Goal: Contribute content

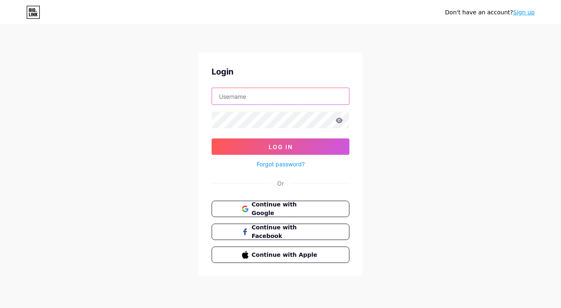
click at [254, 98] on input "text" at bounding box center [280, 96] width 137 height 16
type input "[EMAIL_ADDRESS][DOMAIN_NAME]"
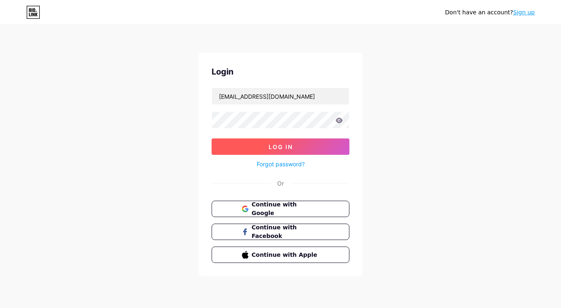
click at [282, 148] on span "Log In" at bounding box center [280, 146] width 24 height 7
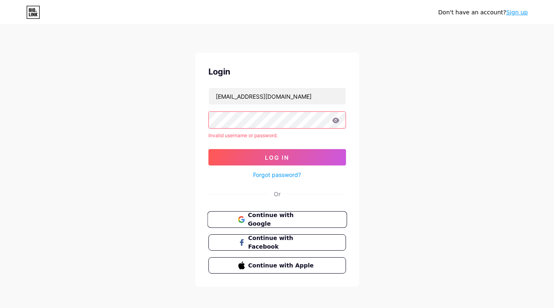
click at [274, 218] on span "Continue with Google" at bounding box center [282, 220] width 68 height 18
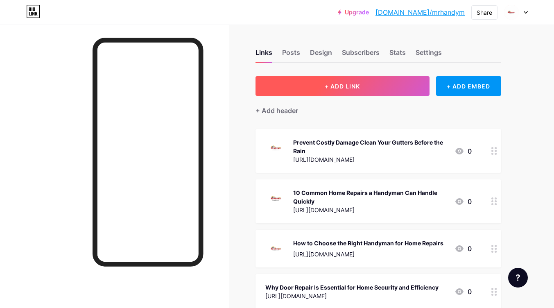
click at [327, 84] on span "+ ADD LINK" at bounding box center [342, 86] width 35 height 7
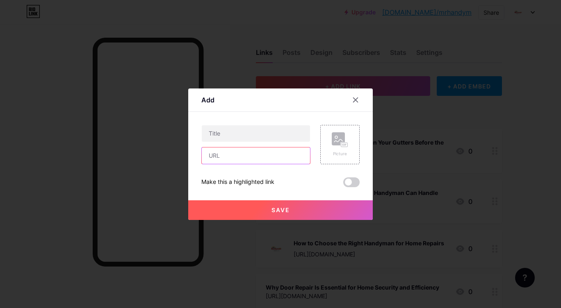
click at [257, 155] on input "text" at bounding box center [256, 156] width 108 height 16
paste input "https://medium.com/@mrhandymanofprinceton6/affordable-handyman-services-for-int…"
type input "https://medium.com/@mrhandymanofprinceton6/affordable-handyman-services-for-int…"
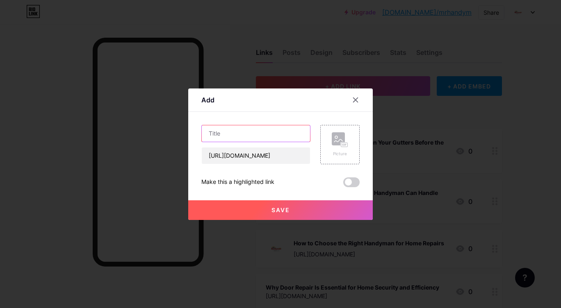
click at [227, 136] on input "text" at bounding box center [256, 133] width 108 height 16
paste input "Affordable Handyman Services for Interior and Exterior Fixes"
type input "Affordable Handyman Services for Interior and Exterior Fixes"
click at [336, 149] on div "Picture" at bounding box center [340, 144] width 16 height 25
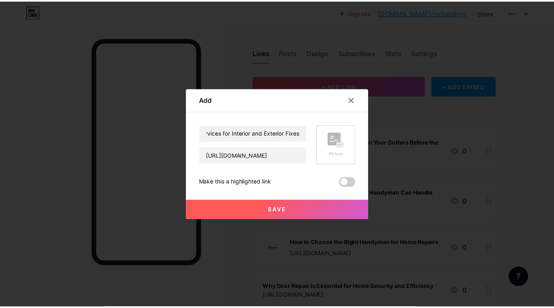
scroll to position [0, 0]
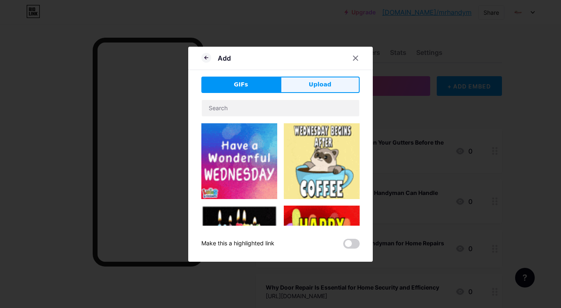
click at [316, 84] on span "Upload" at bounding box center [320, 84] width 23 height 9
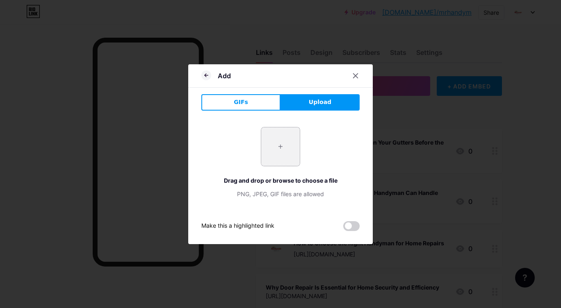
click at [277, 143] on input "file" at bounding box center [280, 146] width 39 height 39
type input "C:\fakepath\logo jpg .jpg"
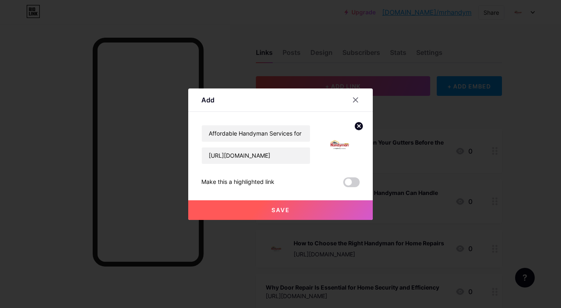
click at [285, 211] on span "Save" at bounding box center [280, 210] width 18 height 7
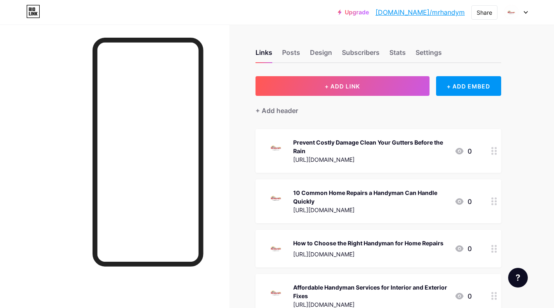
click at [430, 11] on link "bio.link/mrhandym" at bounding box center [420, 12] width 89 height 10
